Goal: Check status

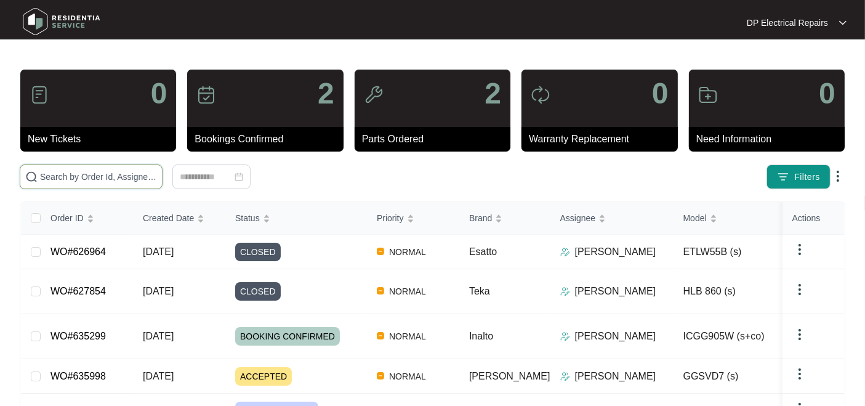
click at [132, 178] on input "text" at bounding box center [98, 177] width 117 height 14
paste input "634016"
type input "634016"
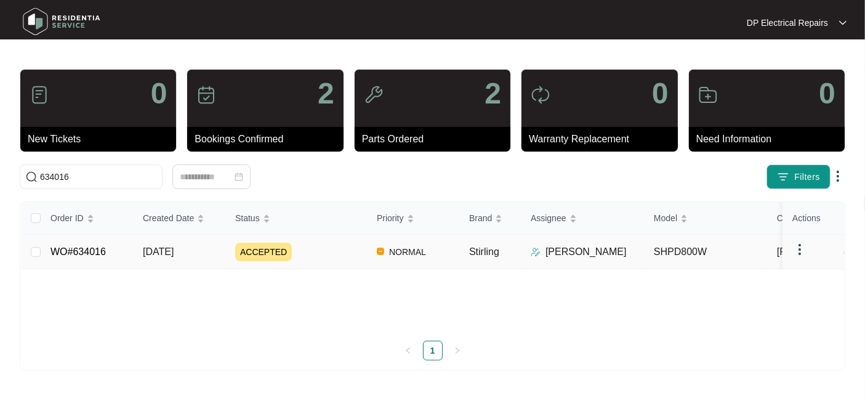
click at [315, 269] on td "ACCEPTED" at bounding box center [296, 252] width 142 height 34
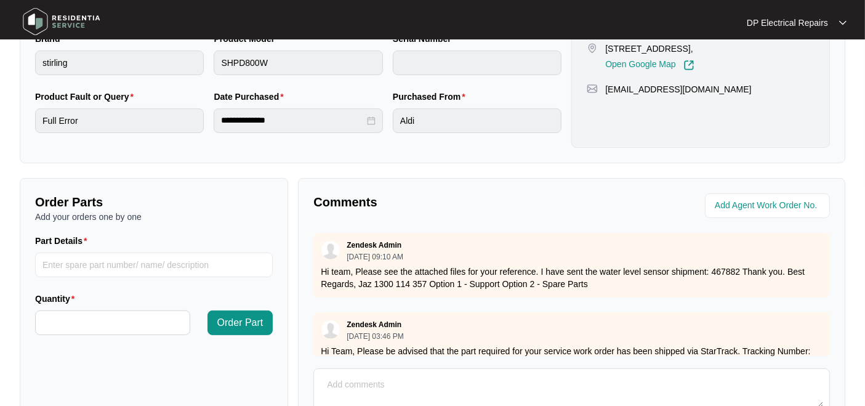
scroll to position [342, 0]
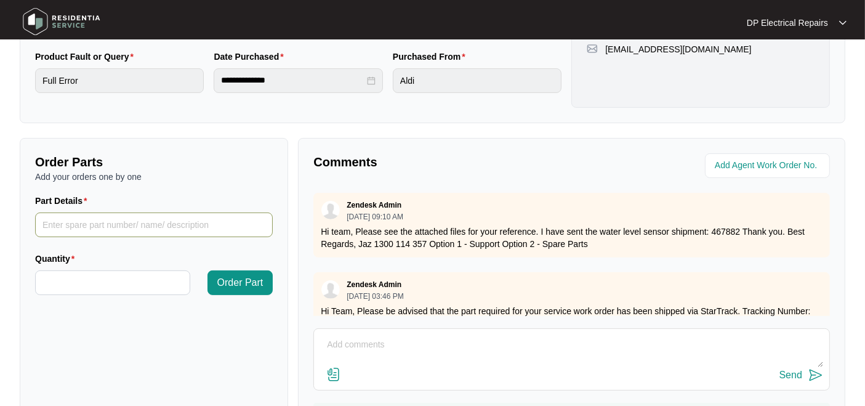
click at [110, 230] on input "Part Details" at bounding box center [154, 224] width 238 height 25
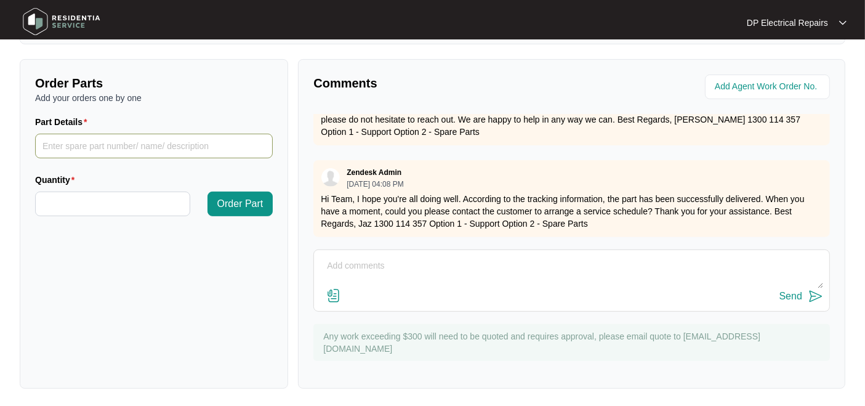
scroll to position [160, 0]
type input "d"
